Goal: Register for event/course

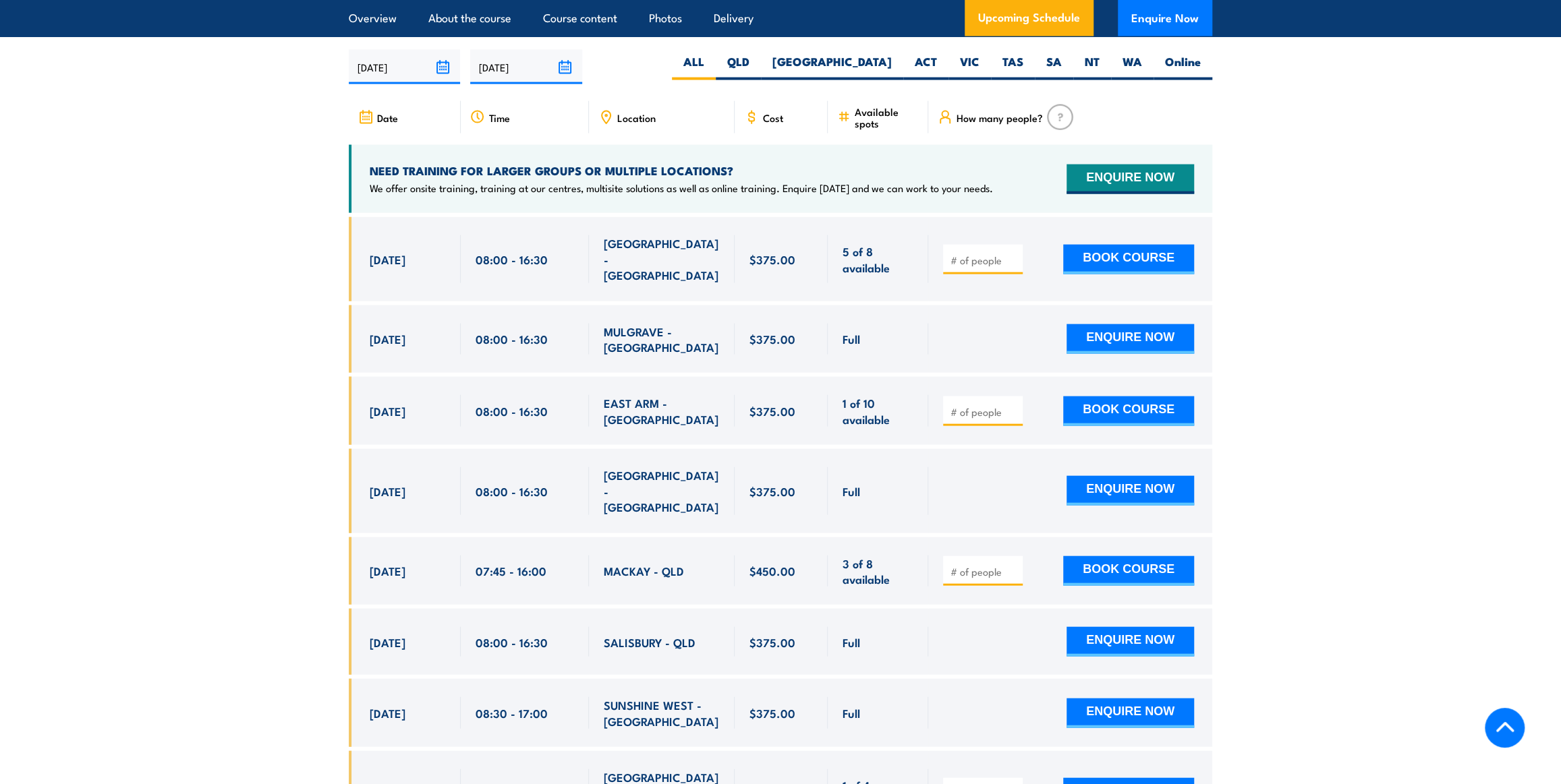
scroll to position [2390, 0]
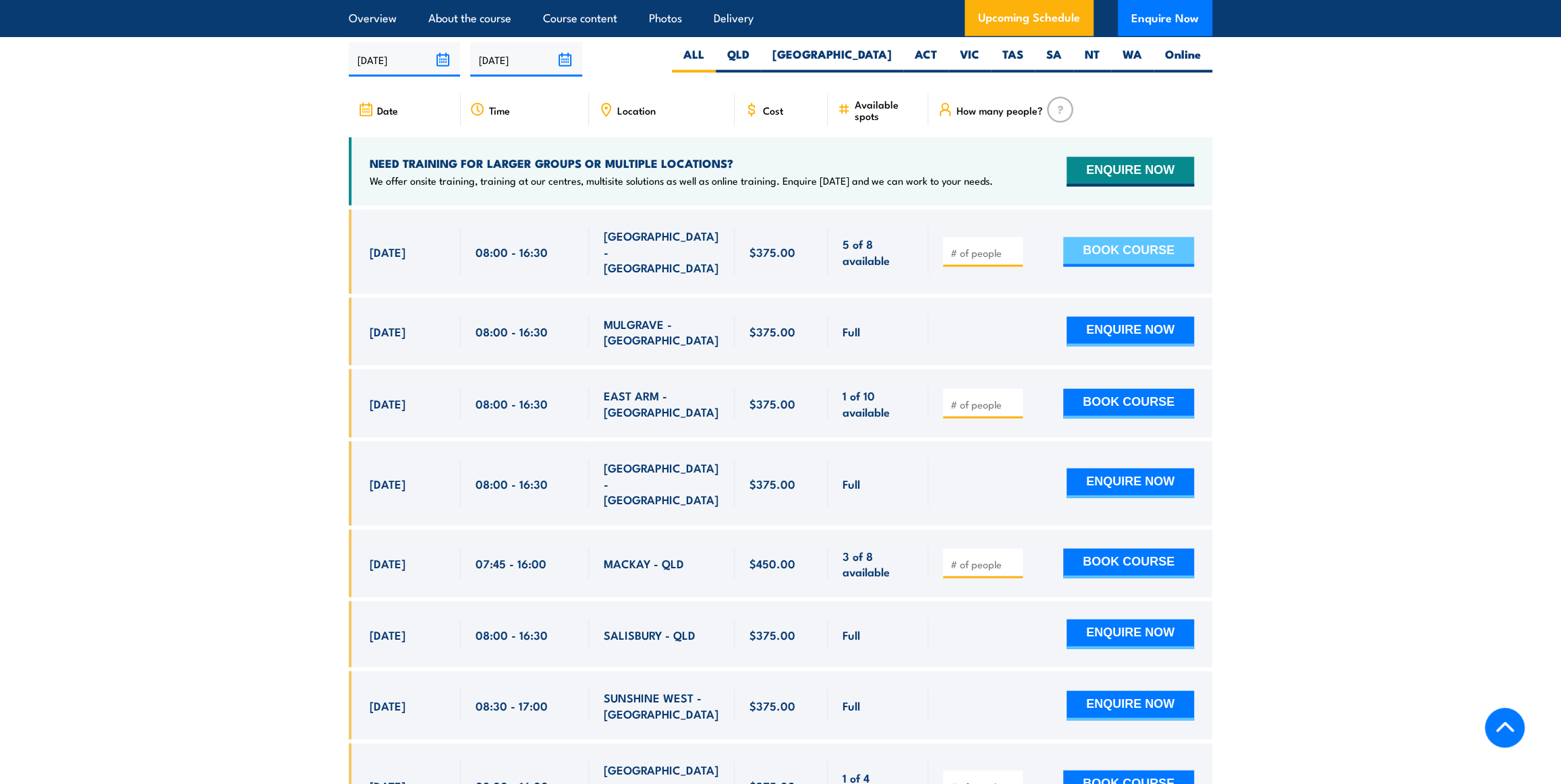
click at [1113, 248] on button "BOOK COURSE" at bounding box center [1128, 252] width 131 height 30
type input "1"
click at [1012, 246] on input "1" at bounding box center [984, 253] width 67 height 13
click at [1120, 237] on button "BOOK COURSE" at bounding box center [1128, 252] width 131 height 30
